Goal: Navigation & Orientation: Go to known website

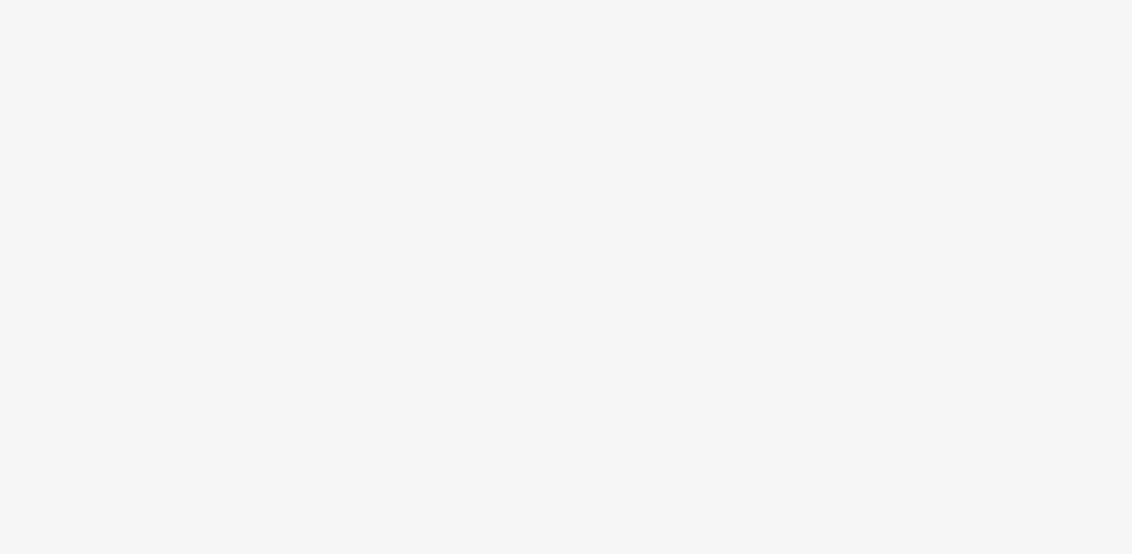
click at [664, 214] on body at bounding box center [566, 277] width 1132 height 554
